Goal: Task Accomplishment & Management: Use online tool/utility

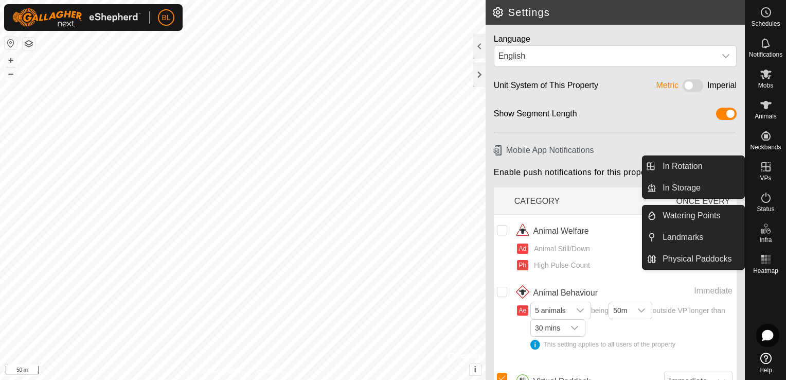
click at [768, 162] on icon at bounding box center [766, 166] width 12 height 12
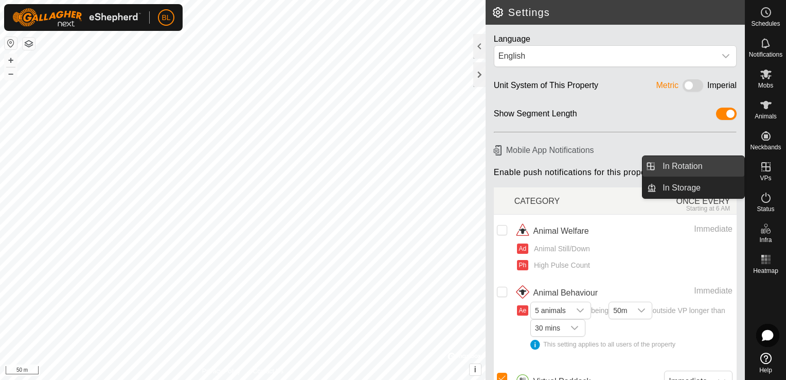
click at [708, 160] on link "In Rotation" at bounding box center [700, 166] width 88 height 21
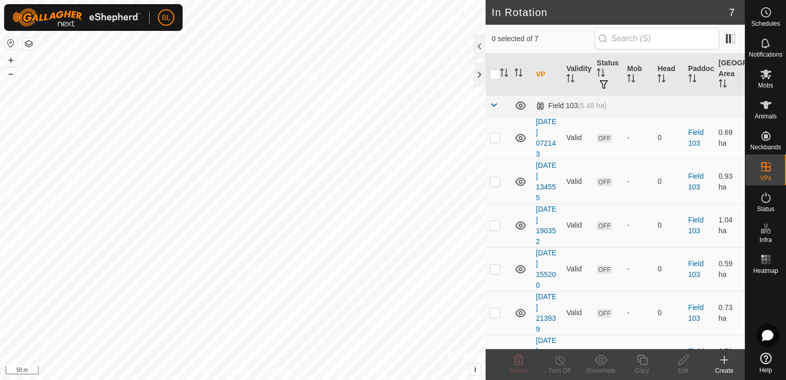
click at [726, 360] on icon at bounding box center [724, 360] width 7 height 0
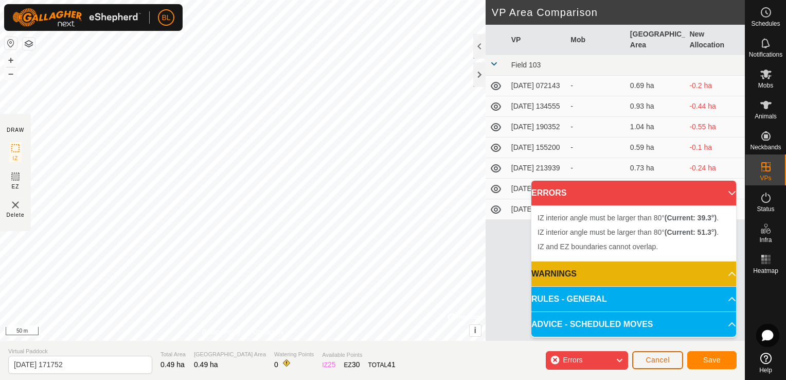
click at [640, 363] on button "Cancel" at bounding box center [657, 360] width 51 height 18
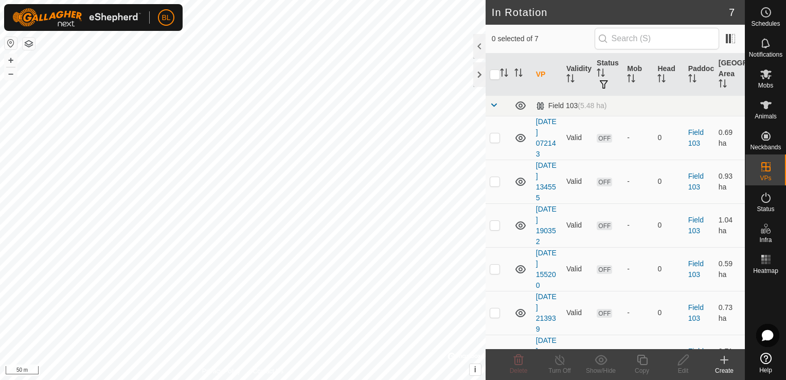
click at [722, 362] on icon at bounding box center [724, 359] width 12 height 12
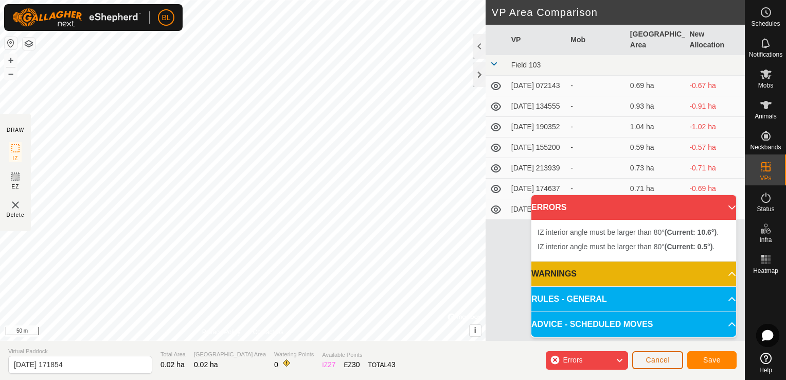
click at [670, 365] on button "Cancel" at bounding box center [657, 360] width 51 height 18
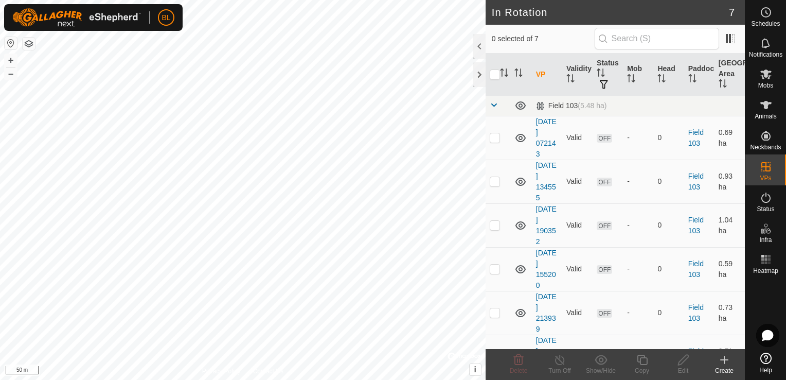
click at [728, 360] on icon at bounding box center [724, 360] width 7 height 0
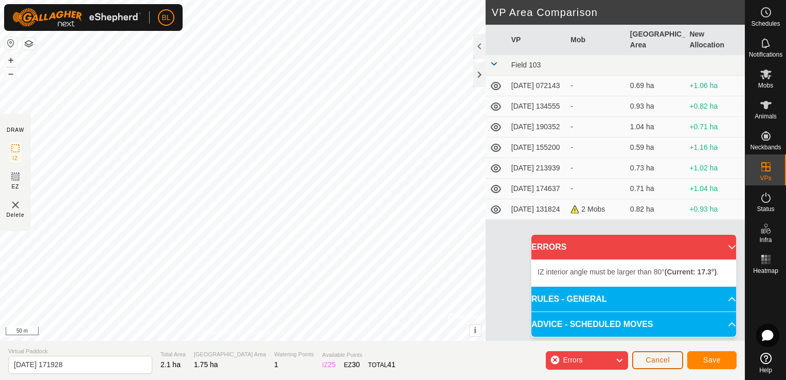
click at [671, 362] on button "Cancel" at bounding box center [657, 360] width 51 height 18
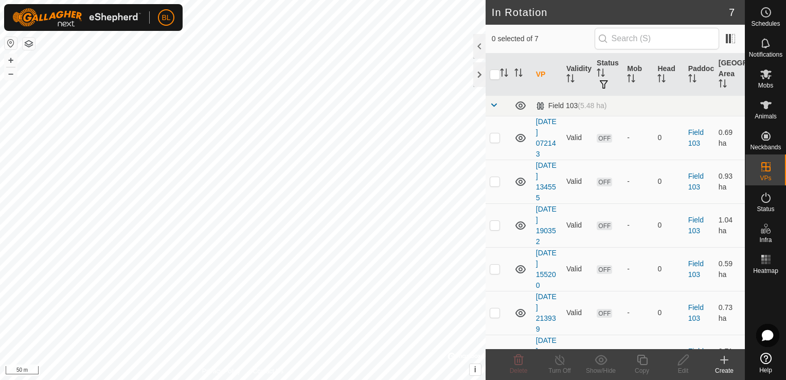
click at [726, 361] on icon at bounding box center [724, 359] width 12 height 12
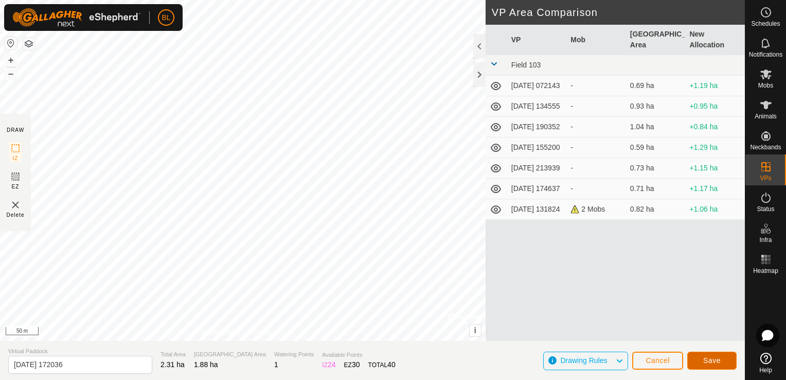
click at [707, 358] on span "Save" at bounding box center [711, 360] width 17 height 8
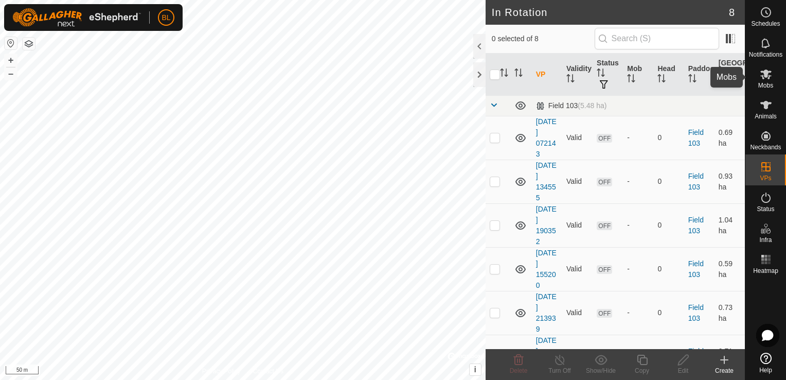
click at [767, 70] on icon at bounding box center [765, 74] width 11 height 10
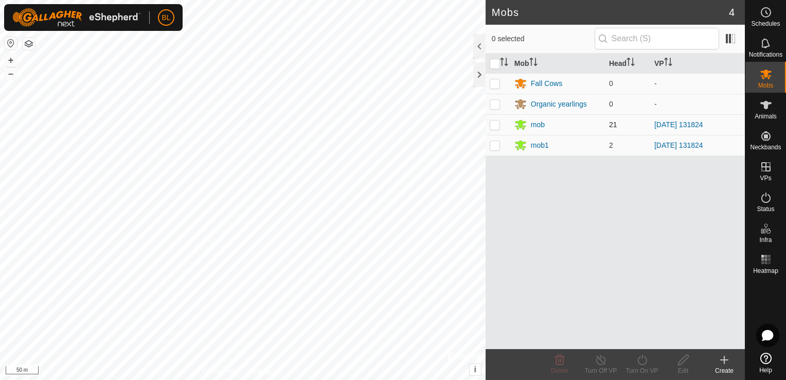
click at [494, 123] on p-checkbox at bounding box center [495, 124] width 10 height 8
checkbox input "true"
click at [496, 143] on p-checkbox at bounding box center [495, 145] width 10 height 8
checkbox input "true"
click at [643, 362] on icon at bounding box center [642, 359] width 13 height 12
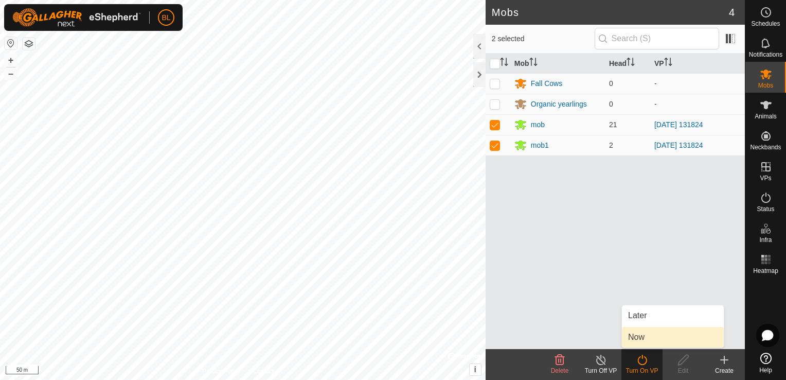
click at [642, 341] on link "Now" at bounding box center [673, 337] width 102 height 21
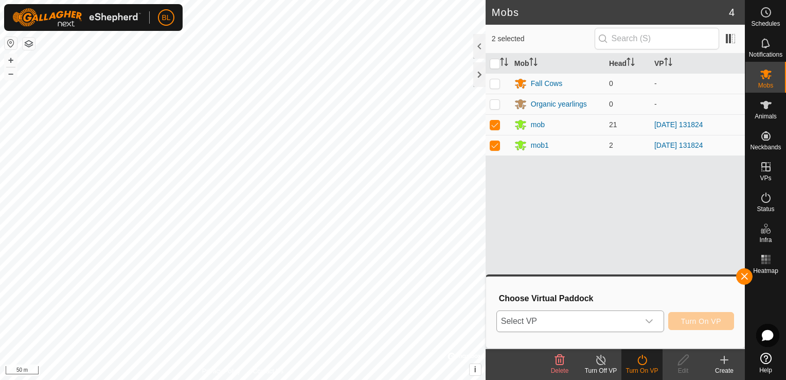
click at [650, 321] on icon "dropdown trigger" at bounding box center [649, 321] width 7 height 4
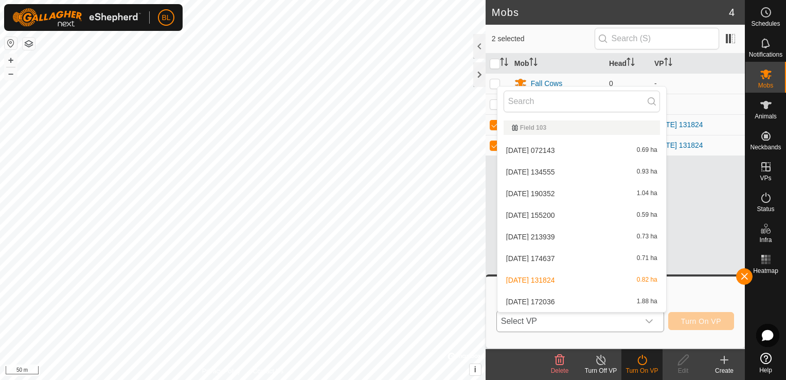
click at [643, 302] on li "[DATE] 172036 1.88 ha" at bounding box center [581, 301] width 169 height 21
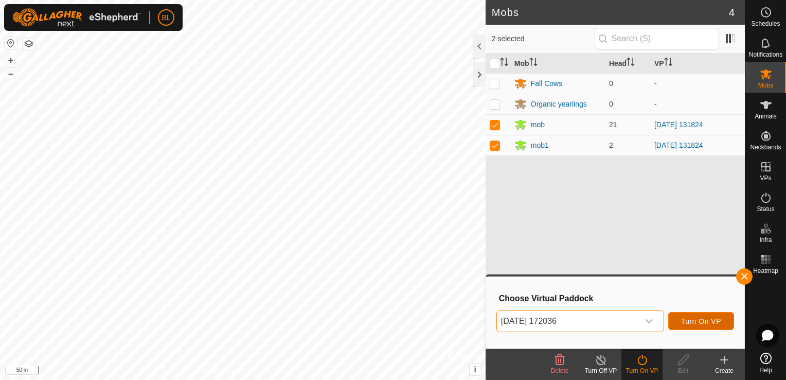
click at [694, 319] on span "Turn On VP" at bounding box center [701, 321] width 40 height 8
